Goal: Task Accomplishment & Management: Manage account settings

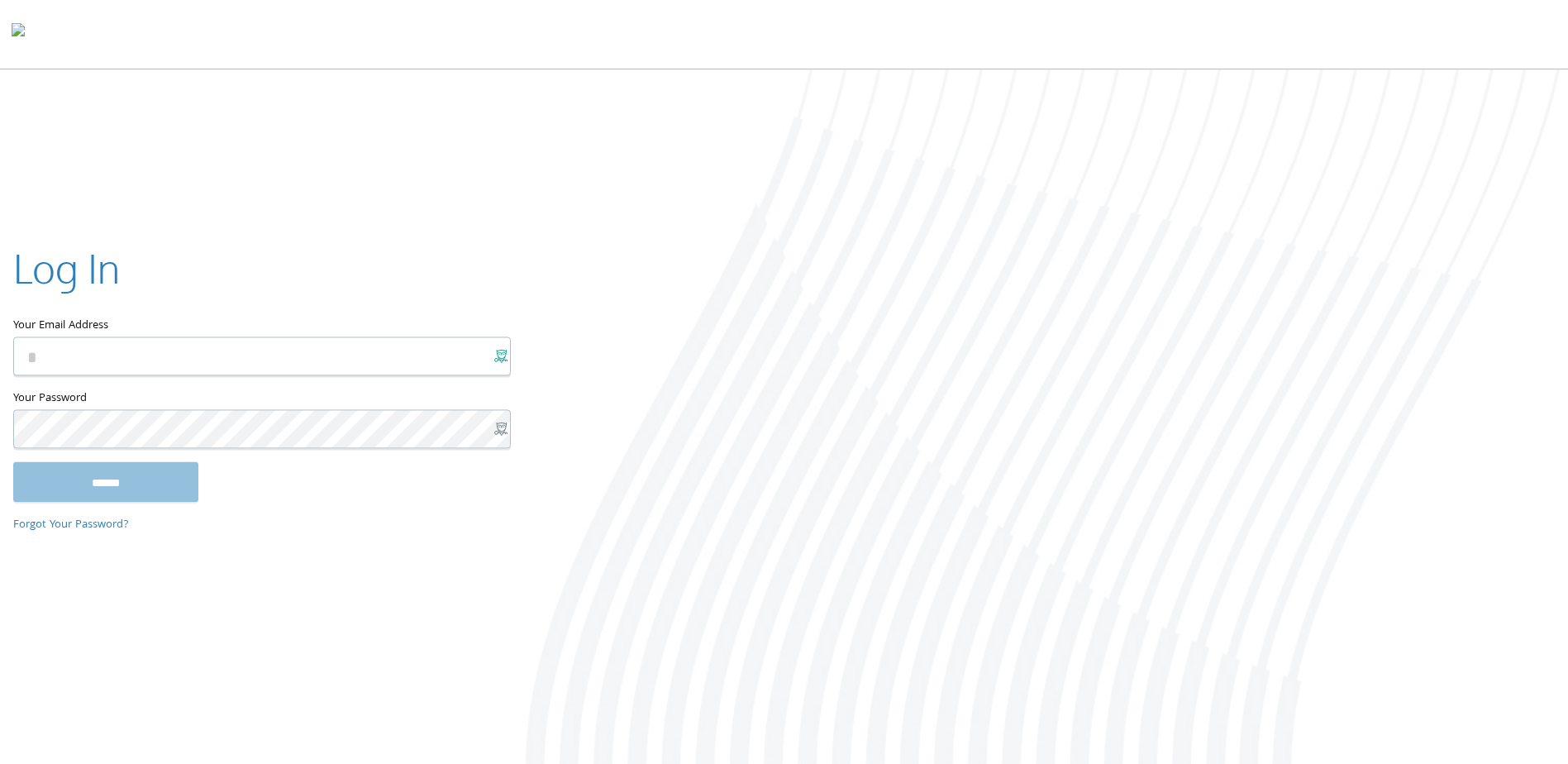
click at [500, 352] on x-icon-eto80 at bounding box center [501, 357] width 13 height 13
type input "**********"
